Goal: Transaction & Acquisition: Purchase product/service

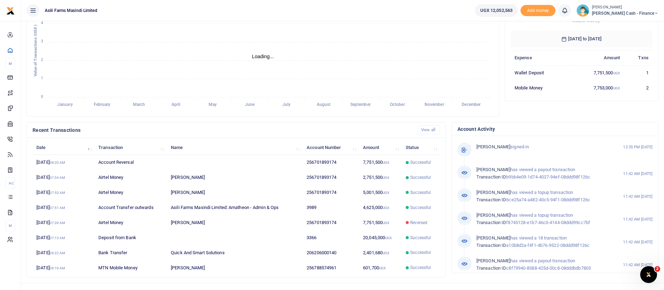
scroll to position [129, 0]
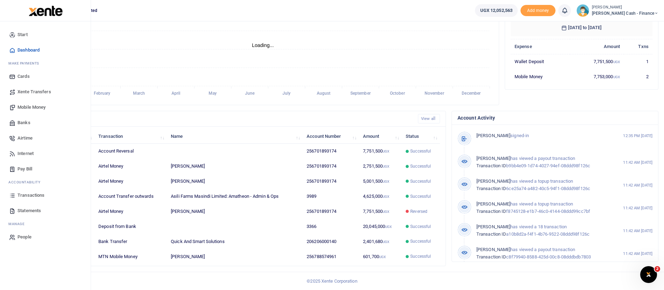
click at [36, 104] on span "Mobile Money" at bounding box center [32, 107] width 28 height 7
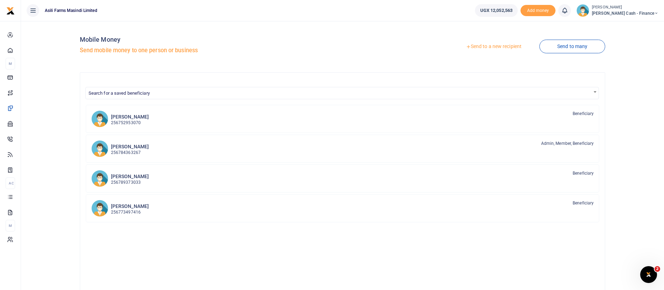
click at [495, 43] on link "Send to a new recipient" at bounding box center [493, 46] width 91 height 13
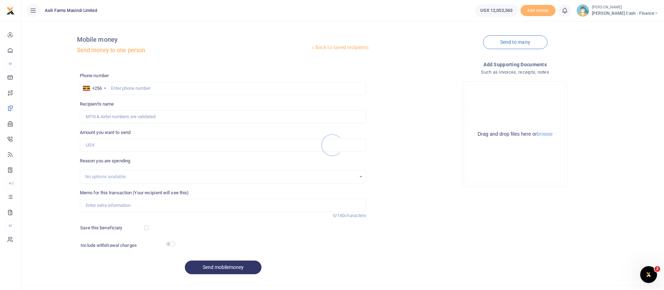
click at [135, 89] on div at bounding box center [332, 145] width 664 height 290
click at [130, 85] on input "text" at bounding box center [223, 88] width 287 height 13
paste input "+256 782 768462"
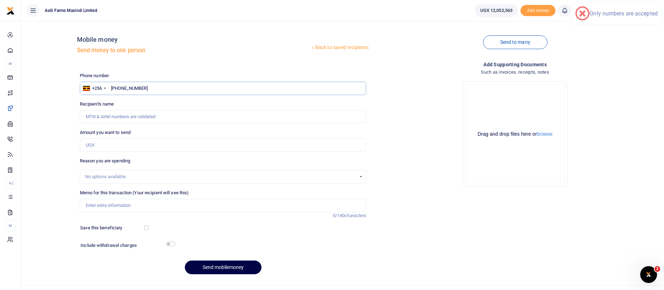
click at [131, 88] on input "+256 782 768462" at bounding box center [223, 88] width 287 height 13
click at [124, 89] on input "+256 782768462" at bounding box center [223, 88] width 287 height 13
click at [123, 89] on input "+256 782768462" at bounding box center [223, 88] width 287 height 13
type input "+2782768462"
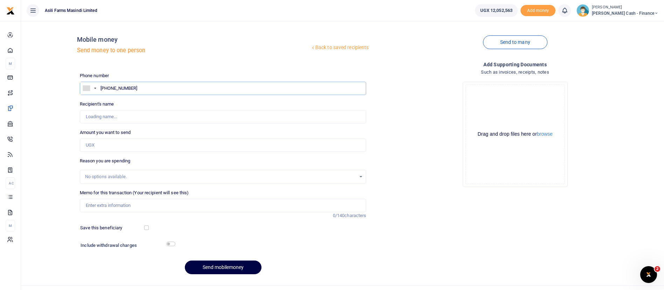
type input "[PERSON_NAME] Tumukunde"
type input "782768462"
type input "[PERSON_NAME] Tumukunde"
type input "782768462"
click at [98, 147] on input "Amount you want to send" at bounding box center [223, 144] width 287 height 13
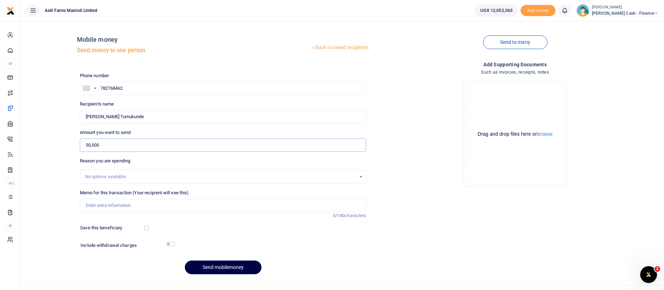
type input "50,000"
click at [96, 203] on input "Memo for this transaction (Your recipient will see this)" at bounding box center [223, 205] width 287 height 13
click at [550, 131] on button "browse" at bounding box center [545, 133] width 16 height 5
click at [231, 205] on input "Transport reimbursement to Nurse Jacki to kampala to purchase drugs for all far…" at bounding box center [223, 205] width 287 height 13
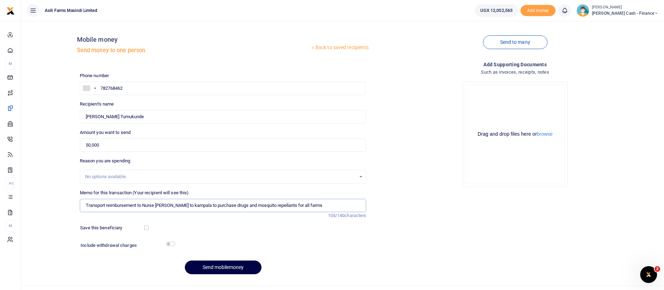
type input "Transport reimbursement to Nurse Jacki to kampala to purchase drugs and mosquit…"
click at [177, 176] on div "No options available." at bounding box center [220, 176] width 271 height 7
click at [228, 265] on button "Send mobilemoney" at bounding box center [223, 267] width 77 height 14
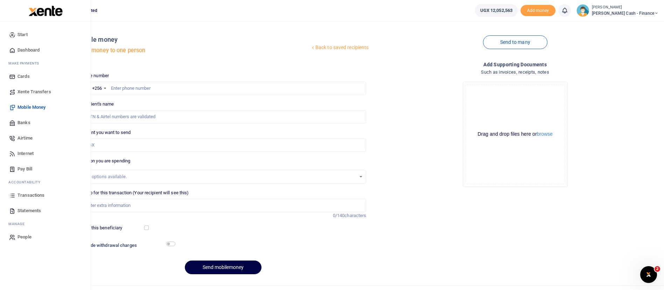
click at [30, 197] on span "Transactions" at bounding box center [31, 195] width 27 height 7
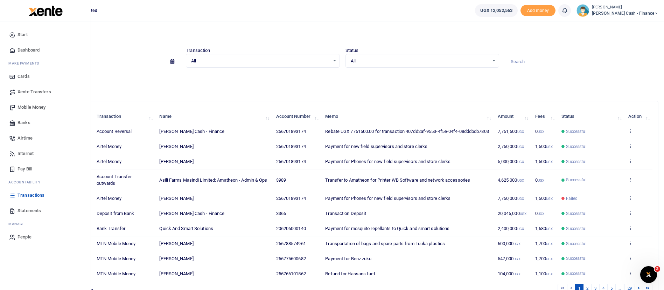
click at [28, 194] on span "Transactions" at bounding box center [31, 195] width 27 height 7
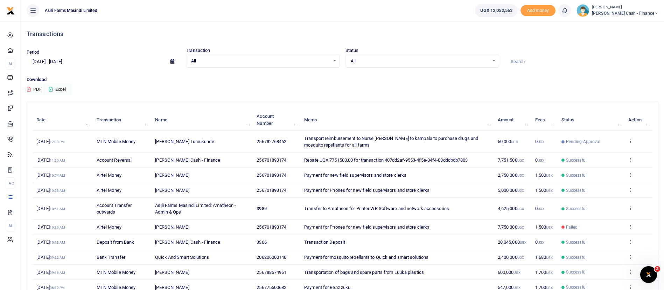
click at [566, 140] on span "Pending Approval" at bounding box center [583, 141] width 35 height 6
click at [632, 142] on icon at bounding box center [630, 140] width 5 height 5
click at [616, 155] on link "View details" at bounding box center [604, 153] width 55 height 10
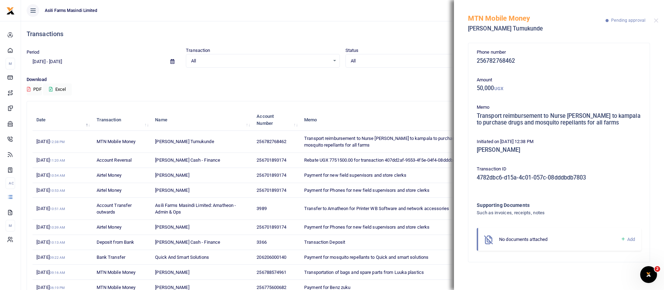
click at [624, 238] on icon at bounding box center [623, 239] width 5 height 6
click at [622, 237] on icon at bounding box center [623, 239] width 5 height 6
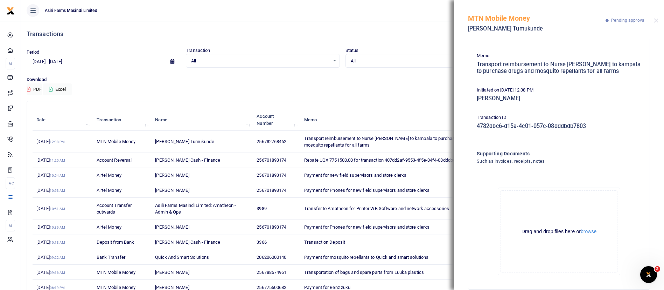
scroll to position [62, 0]
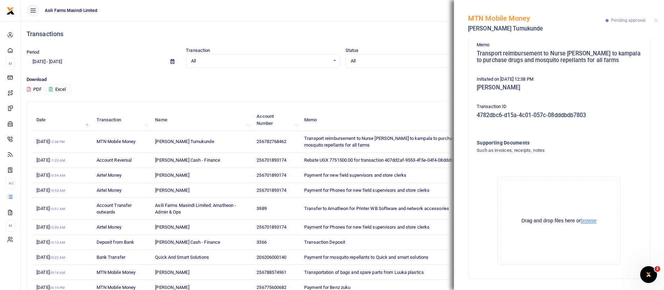
click at [587, 220] on button "browse" at bounding box center [589, 220] width 16 height 5
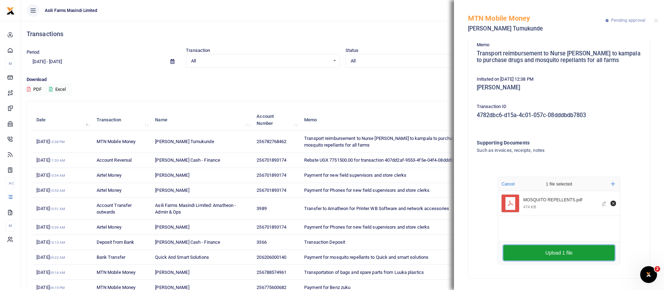
click at [548, 248] on button "Upload 1 file" at bounding box center [558, 252] width 111 height 15
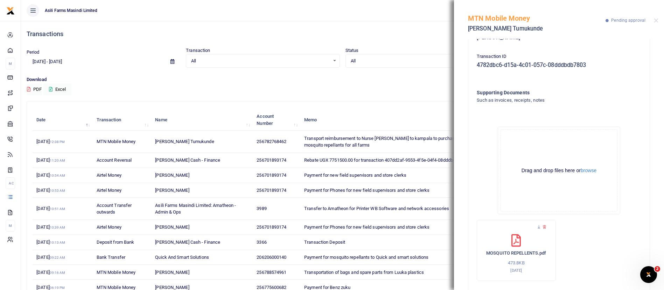
scroll to position [129, 0]
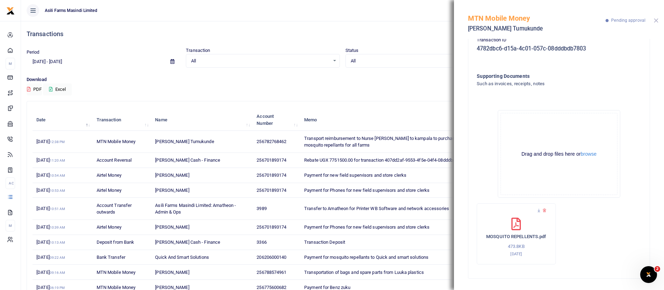
click at [656, 20] on button "Close" at bounding box center [656, 20] width 5 height 5
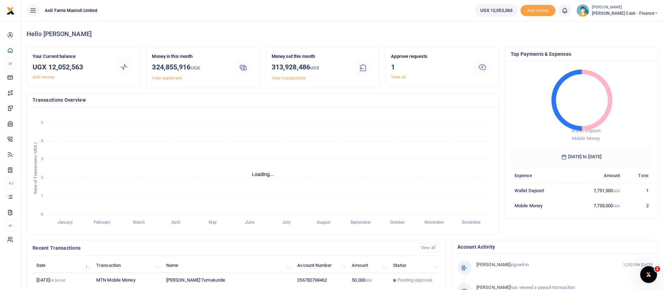
scroll to position [129, 0]
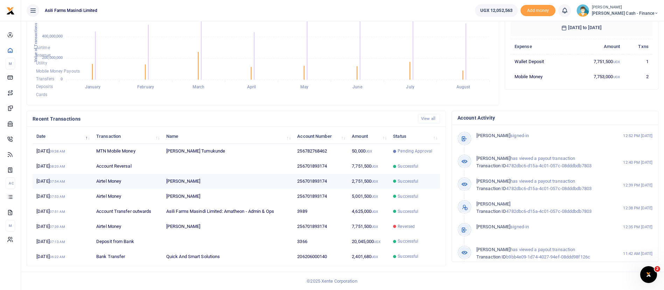
click at [368, 182] on td "2,751,500 UGX" at bounding box center [368, 181] width 41 height 15
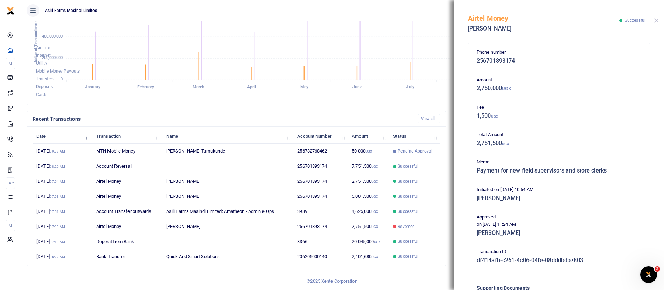
click at [655, 21] on button "Close" at bounding box center [656, 20] width 5 height 5
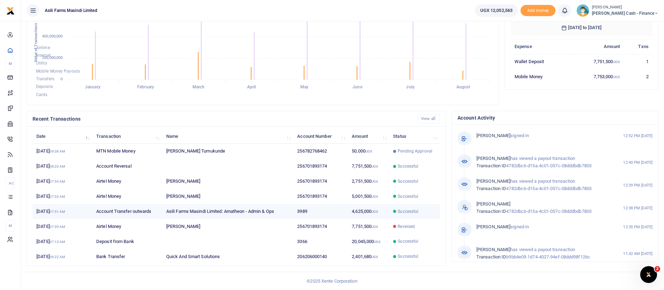
click at [242, 212] on td "Asili Farms Masindi Limited: Amatheon - Admin & Ops" at bounding box center [227, 211] width 131 height 15
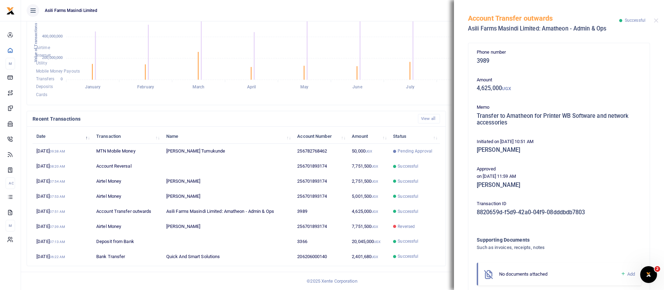
scroll to position [35, 0]
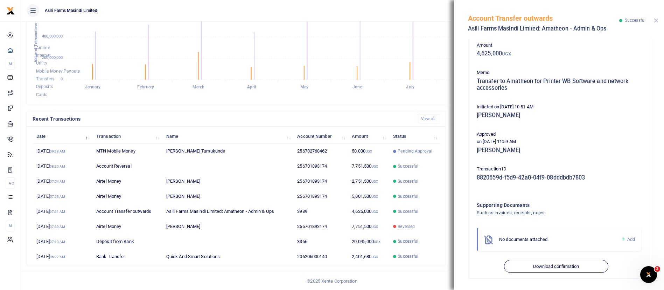
click at [657, 20] on button "Close" at bounding box center [656, 20] width 5 height 5
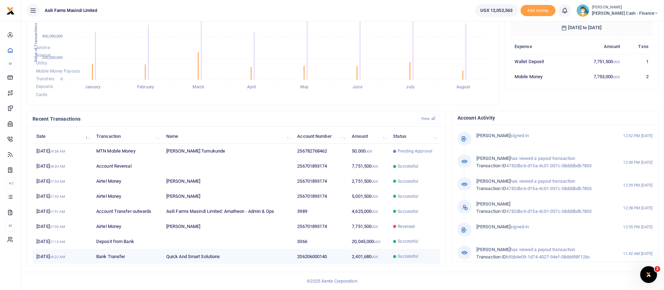
click at [347, 252] on td "206206000140" at bounding box center [320, 256] width 55 height 15
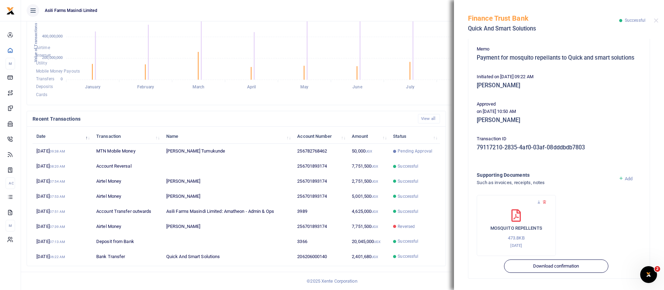
scroll to position [0, 0]
